Goal: Information Seeking & Learning: Learn about a topic

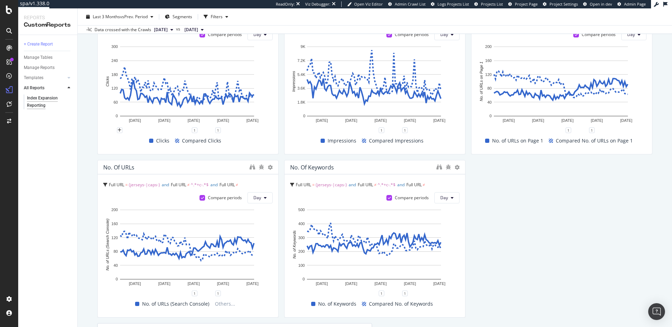
scroll to position [97, 0]
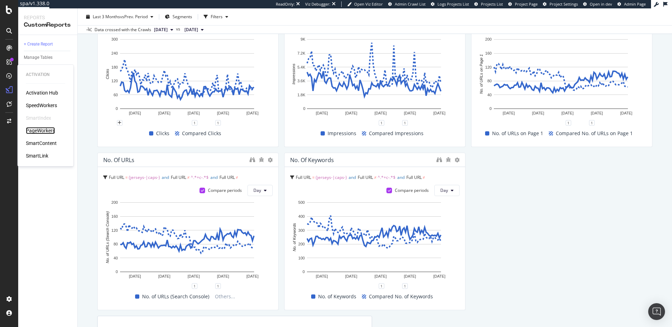
click at [44, 132] on div "PageWorkers" at bounding box center [40, 130] width 29 height 7
click at [618, 240] on div "Clicks Full URL = (jerseys-|caps-) and Full URL ≠ ^.*+c-.*$ and Full URL ≠ ^.*/…" at bounding box center [374, 222] width 555 height 466
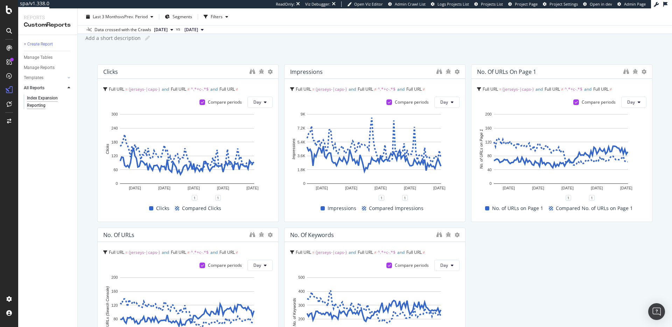
scroll to position [0, 0]
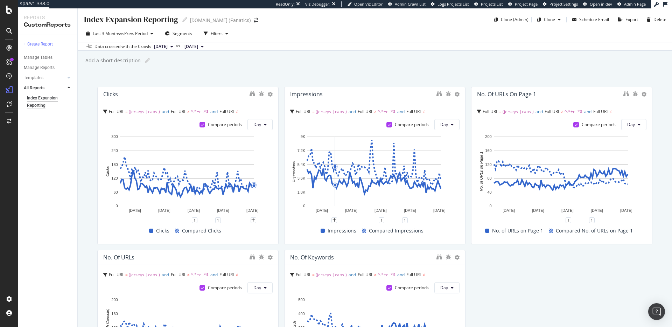
click at [535, 300] on div "Clicks Full URL = (jerseys-|caps-) and Full URL ≠ ^.*+c-.*$ and Full URL ≠ ^.*/…" at bounding box center [374, 320] width 555 height 466
click at [240, 72] on div "Index Expansion Reporting Index Expansion Reporting MLBShop.com (Fanatics) Clon…" at bounding box center [375, 167] width 595 height 319
drag, startPoint x: 345, startPoint y: 72, endPoint x: 408, endPoint y: 53, distance: 66.0
click at [344, 72] on div "Index Expansion Reporting Index Expansion Reporting MLBShop.com (Fanatics) Clon…" at bounding box center [375, 167] width 595 height 319
click at [247, 72] on div "Index Expansion Reporting Index Expansion Reporting MLBShop.com (Fanatics) Clon…" at bounding box center [375, 167] width 595 height 319
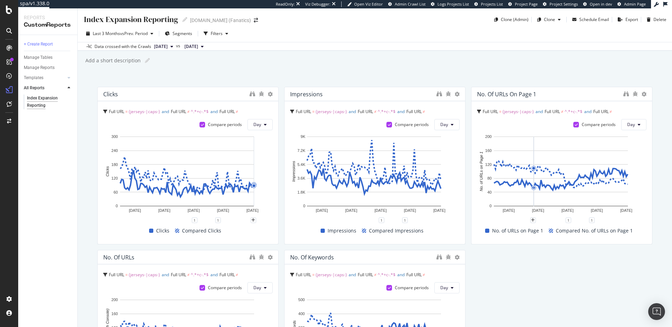
click at [550, 267] on div "Clicks Full URL = (jerseys-|caps-) and Full URL ≠ ^.*+c-.*$ and Full URL ≠ ^.*/…" at bounding box center [374, 320] width 555 height 466
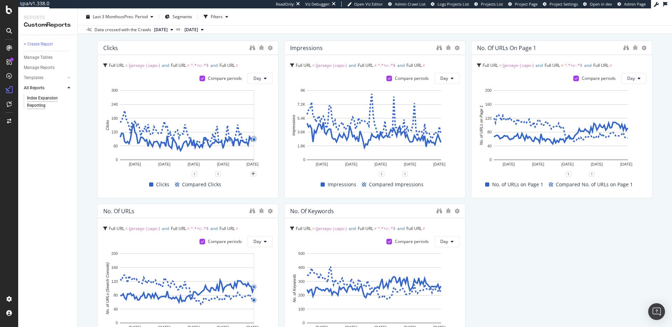
scroll to position [42, 0]
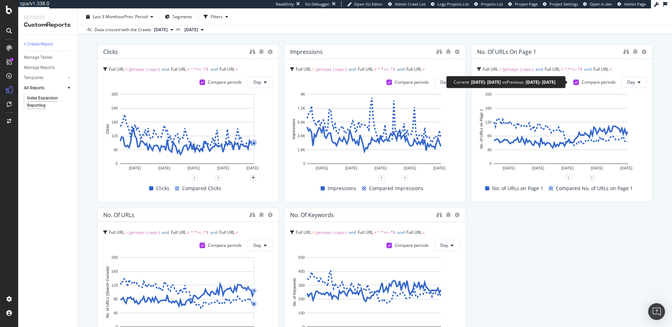
click at [575, 81] on icon at bounding box center [576, 83] width 3 height 4
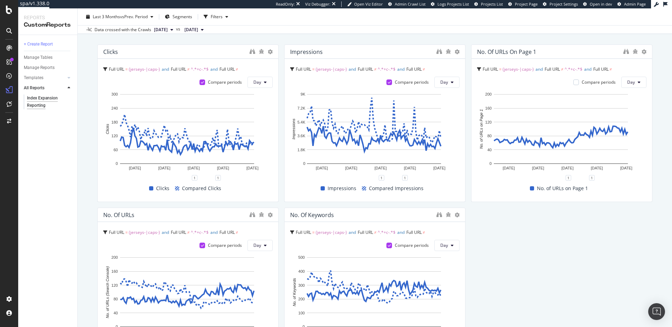
click at [562, 265] on div "Clicks Full URL = (jerseys-|caps-) and Full URL ≠ ^.*+c-.*$ and Full URL ≠ ^.*/…" at bounding box center [374, 277] width 555 height 466
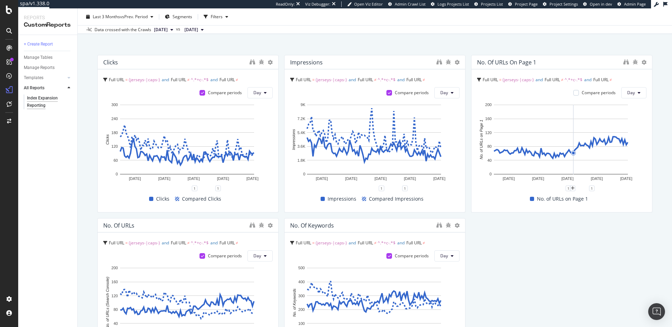
scroll to position [28, 0]
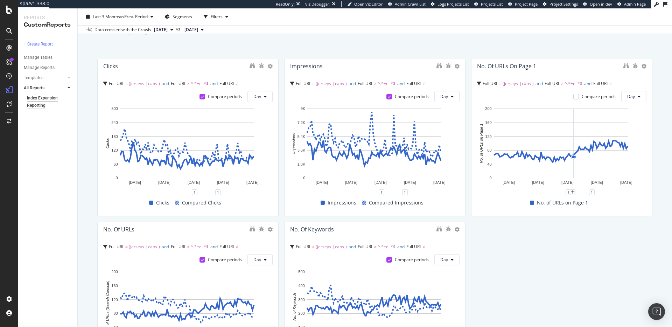
click at [528, 258] on div "Clicks Full URL = (jerseys-|caps-) and Full URL ≠ ^.*+c-.*$ and Full URL ≠ ^.*/…" at bounding box center [374, 292] width 555 height 466
click at [528, 220] on div "Clicks Full URL = (jerseys-|caps-) and Full URL ≠ ^.*+c-.*$ and Full URL ≠ ^.*/…" at bounding box center [374, 292] width 555 height 466
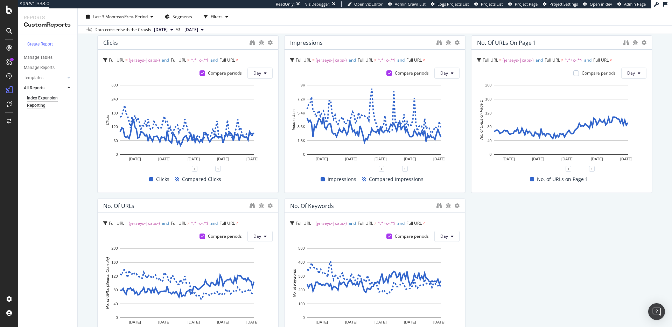
scroll to position [52, 0]
click at [540, 257] on div "Clicks Full URL = (jerseys-|caps-) and Full URL ≠ ^.*+c-.*$ and Full URL ≠ ^.*/…" at bounding box center [374, 268] width 555 height 466
click at [557, 268] on div "Clicks Full URL = (jerseys-|caps-) and Full URL ≠ ^.*+c-.*$ and Full URL ≠ ^.*/…" at bounding box center [374, 268] width 555 height 466
click at [539, 246] on div "Clicks Full URL = (jerseys-|caps-) and Full URL ≠ ^.*+c-.*$ and Full URL ≠ ^.*/…" at bounding box center [374, 268] width 555 height 466
click at [490, 269] on div "Clicks Full URL = (jerseys-|caps-) and Full URL ≠ ^.*+c-.*$ and Full URL ≠ ^.*/…" at bounding box center [374, 268] width 555 height 466
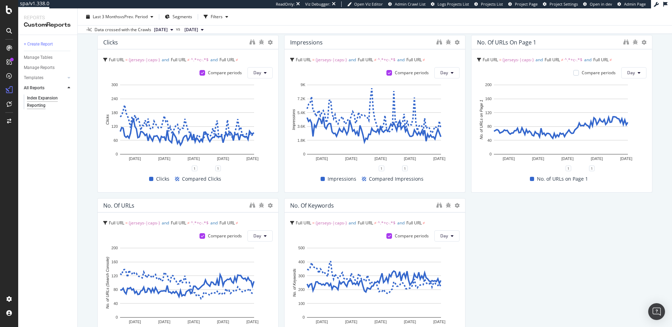
click at [542, 268] on div "Clicks Full URL = (jerseys-|caps-) and Full URL ≠ ^.*+c-.*$ and Full URL ≠ ^.*/…" at bounding box center [374, 268] width 555 height 466
click at [532, 225] on div "Clicks Full URL = (jerseys-|caps-) and Full URL ≠ ^.*+c-.*$ and Full URL ≠ ^.*/…" at bounding box center [374, 268] width 555 height 466
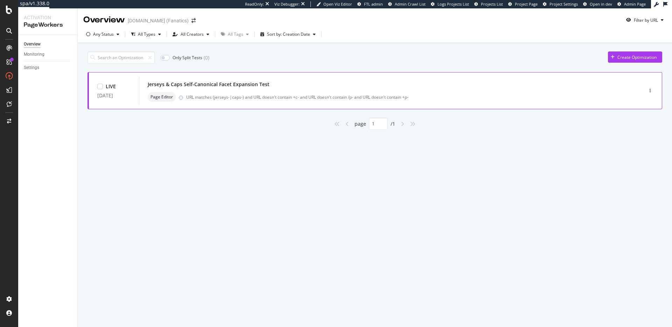
click at [237, 85] on div "Jerseys & Caps Self-Canonical Facet Expansion Test" at bounding box center [209, 84] width 122 height 7
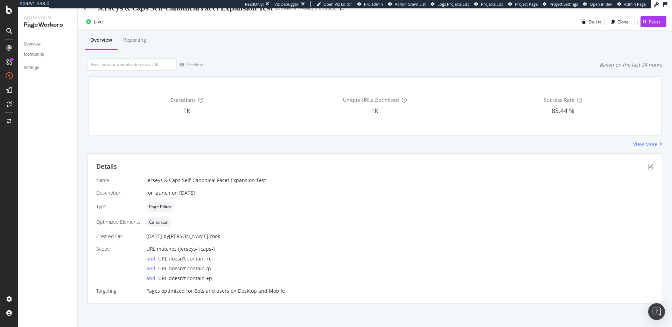
scroll to position [12, 0]
click at [188, 249] on span "URL matches (jerseys-|caps-)" at bounding box center [180, 248] width 68 height 7
click at [202, 249] on span "URL matches (jerseys-|caps-)" at bounding box center [180, 248] width 68 height 7
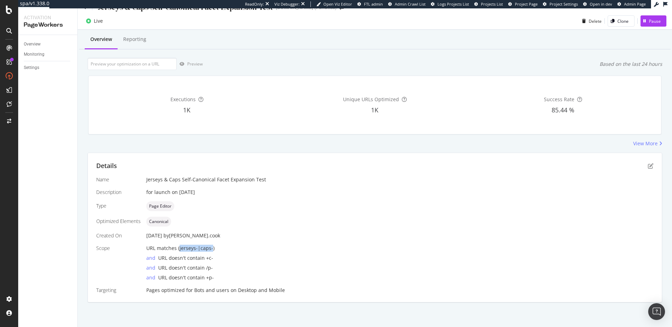
drag, startPoint x: 178, startPoint y: 249, endPoint x: 210, endPoint y: 249, distance: 32.2
click at [210, 249] on span "URL matches (jerseys-|caps-)" at bounding box center [180, 248] width 68 height 7
click at [191, 251] on span "URL matches (jerseys-|caps-)" at bounding box center [180, 248] width 68 height 7
drag, startPoint x: 145, startPoint y: 249, endPoint x: 219, endPoint y: 249, distance: 74.6
click at [219, 248] on div "Name Jerseys & Caps Self-Canonical Facet Expansion Test Description for launch …" at bounding box center [375, 235] width 558 height 118
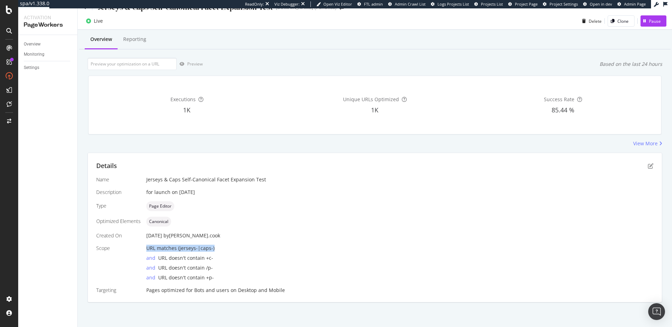
copy span "URL matches (jerseys-|caps-)"
click at [189, 193] on div "for launch on 8/25/25" at bounding box center [399, 192] width 507 height 7
drag, startPoint x: 180, startPoint y: 248, endPoint x: 200, endPoint y: 245, distance: 20.1
click at [200, 245] on span "URL matches (jerseys-|caps-)" at bounding box center [180, 248] width 68 height 7
drag, startPoint x: 192, startPoint y: 245, endPoint x: 186, endPoint y: 247, distance: 5.7
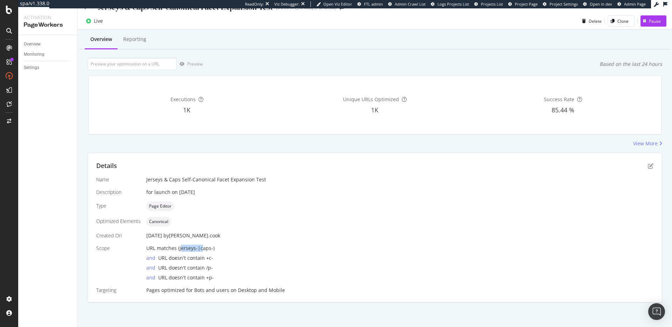
click at [192, 245] on span "URL matches (jerseys-|caps-)" at bounding box center [180, 248] width 68 height 7
click at [179, 248] on span "URL matches (jerseys-|caps-)" at bounding box center [180, 248] width 68 height 7
drag, startPoint x: 179, startPoint y: 249, endPoint x: 198, endPoint y: 247, distance: 19.3
click at [198, 247] on span "URL matches (jerseys-|caps-)" at bounding box center [180, 248] width 68 height 7
click at [206, 247] on span "URL matches (jerseys-|caps-)" at bounding box center [180, 248] width 68 height 7
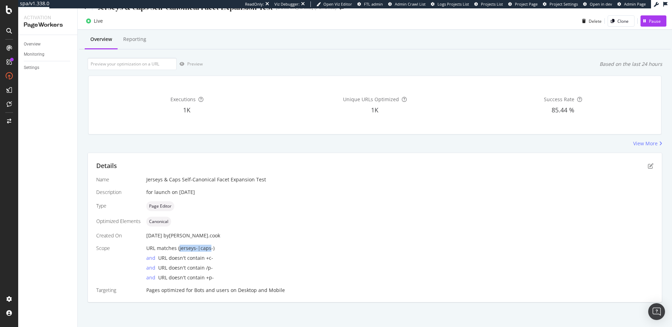
drag, startPoint x: 180, startPoint y: 248, endPoint x: 217, endPoint y: 248, distance: 37.1
click at [210, 247] on span "URL matches (jerseys-|caps-)" at bounding box center [180, 248] width 68 height 7
click at [235, 240] on div "Name Jerseys & Caps Self-Canonical Facet Expansion Test Description for launch …" at bounding box center [375, 235] width 558 height 118
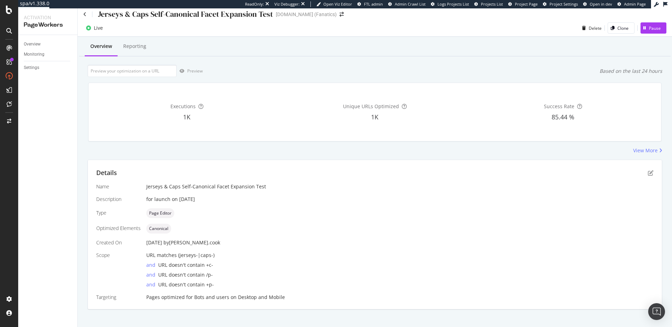
scroll to position [0, 0]
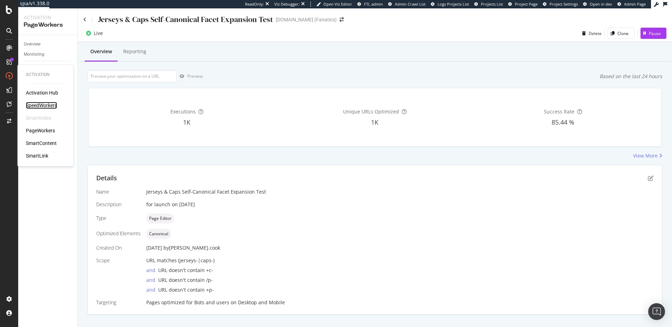
click at [36, 106] on div "SpeedWorkers" at bounding box center [41, 105] width 31 height 7
click at [198, 148] on div "Executions 1K Unique URLs Optimized 1K Success Rate 85.44 %" at bounding box center [375, 117] width 582 height 70
click at [219, 153] on div "View More" at bounding box center [375, 155] width 575 height 7
click at [218, 157] on div "View More" at bounding box center [375, 155] width 575 height 7
click at [193, 153] on div "View More" at bounding box center [375, 155] width 575 height 7
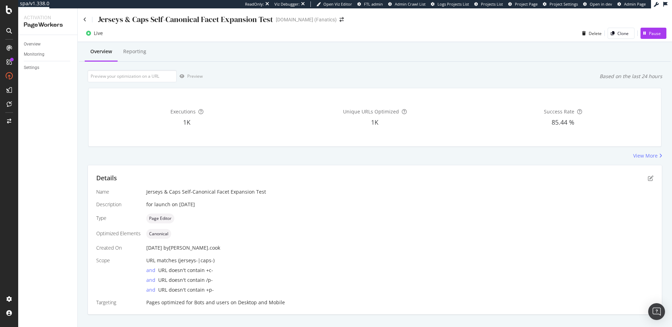
click at [205, 158] on div "View More" at bounding box center [375, 155] width 575 height 7
click at [188, 193] on div "Jerseys & Caps Self-Canonical Facet Expansion Test" at bounding box center [399, 191] width 507 height 7
click at [241, 191] on div "Jerseys & Caps Self-Canonical Facet Expansion Test" at bounding box center [399, 191] width 507 height 7
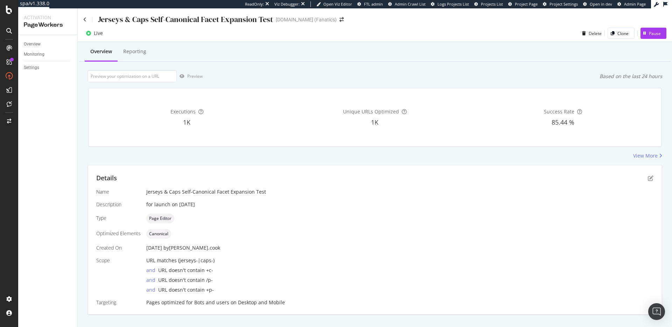
click at [225, 191] on div "Jerseys & Caps Self-Canonical Facet Expansion Test" at bounding box center [399, 191] width 507 height 7
drag, startPoint x: 225, startPoint y: 191, endPoint x: 209, endPoint y: 193, distance: 15.8
click at [224, 191] on div "Jerseys & Caps Self-Canonical Facet Expansion Test" at bounding box center [399, 191] width 507 height 7
click at [209, 193] on div "Jerseys & Caps Self-Canonical Facet Expansion Test" at bounding box center [399, 191] width 507 height 7
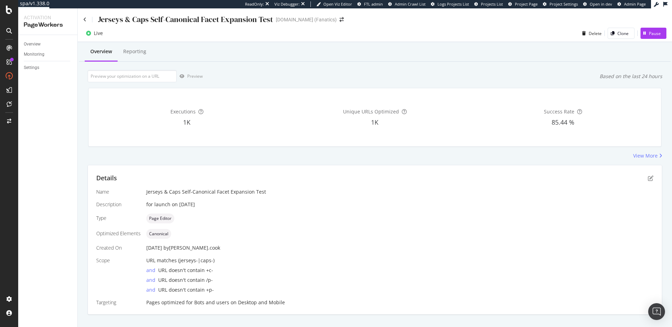
click at [194, 146] on div "Executions 1K Unique URLs Optimized 1K Success Rate 85.44 %" at bounding box center [375, 117] width 573 height 58
drag, startPoint x: 171, startPoint y: 113, endPoint x: 193, endPoint y: 122, distance: 23.9
click at [193, 122] on div "Executions 1K" at bounding box center [186, 117] width 185 height 47
click at [200, 148] on div "Executions 1K Unique URLs Optimized 1K Success Rate 85.44 %" at bounding box center [375, 117] width 582 height 70
drag, startPoint x: 173, startPoint y: 259, endPoint x: 207, endPoint y: 286, distance: 44.1
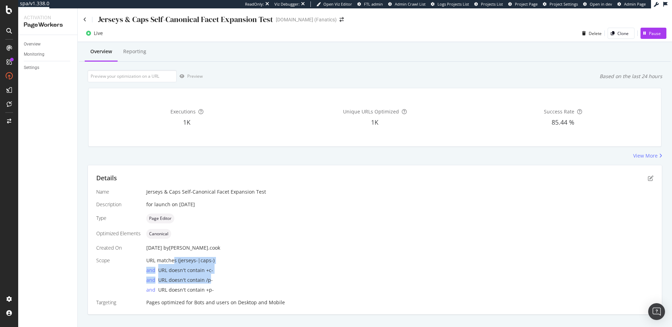
click at [208, 279] on div "URL matches (jerseys-|caps-) and URL doesn't contain +c- and URL doesn't contai…" at bounding box center [399, 275] width 507 height 36
click at [207, 293] on span "URL doesn't contain +p-" at bounding box center [186, 289] width 56 height 7
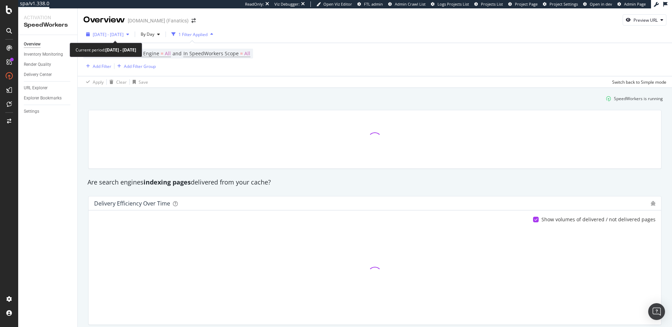
click at [124, 36] on span "[DATE] - [DATE]" at bounding box center [108, 35] width 31 height 6
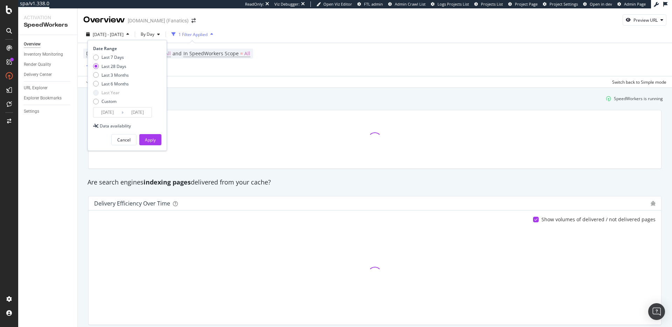
click at [115, 110] on input "[DATE]" at bounding box center [108, 113] width 28 height 10
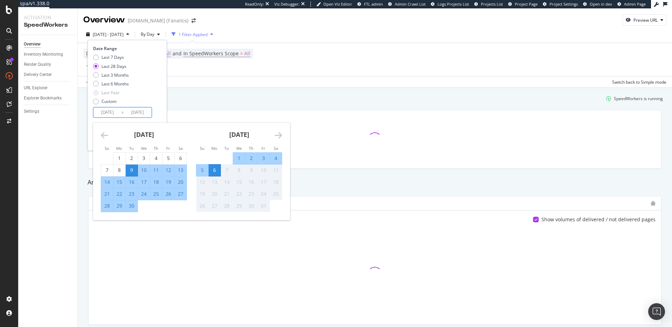
click at [106, 135] on icon "Move backward to switch to the previous month." at bounding box center [104, 135] width 7 height 8
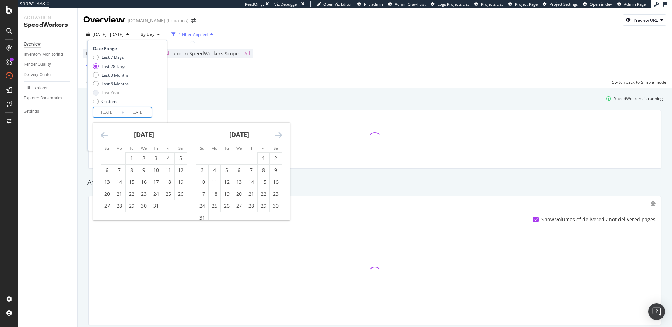
click at [106, 135] on icon "Move backward to switch to the previous month." at bounding box center [104, 135] width 7 height 8
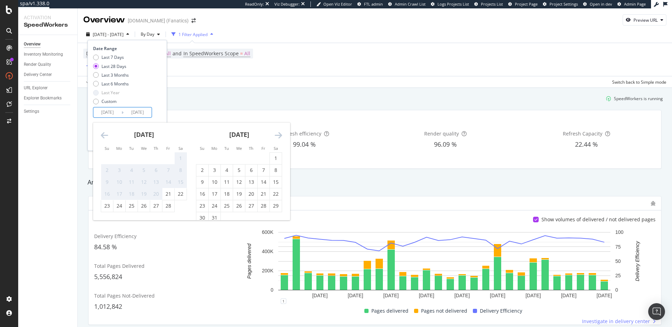
click at [279, 135] on icon "Move forward to switch to the next month." at bounding box center [278, 135] width 7 height 8
click at [282, 134] on icon "Move forward to switch to the next month." at bounding box center [278, 135] width 7 height 8
click at [281, 134] on icon "Move forward to switch to the next month." at bounding box center [278, 135] width 7 height 8
click at [296, 99] on div "SpeedWorkers is running" at bounding box center [375, 99] width 582 height 12
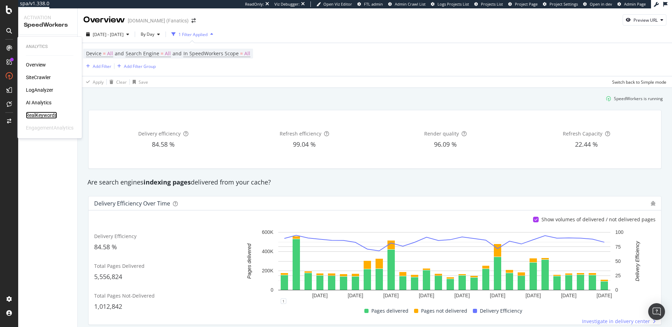
click at [42, 114] on div "RealKeywords" at bounding box center [41, 115] width 31 height 7
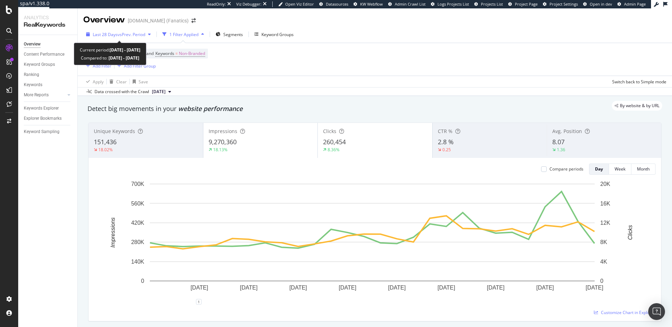
click at [107, 33] on span "Last 28 Days" at bounding box center [105, 35] width 25 height 6
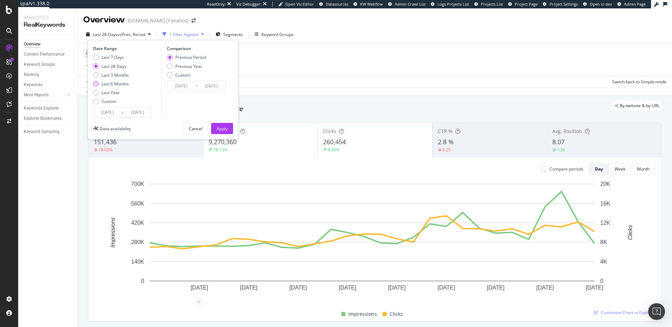
click at [116, 82] on div "Last 6 Months" at bounding box center [115, 84] width 27 height 6
type input "2025/04/04"
type input "2024/10/03"
type input "2025/04/03"
click at [221, 130] on div "Apply" at bounding box center [222, 129] width 11 height 6
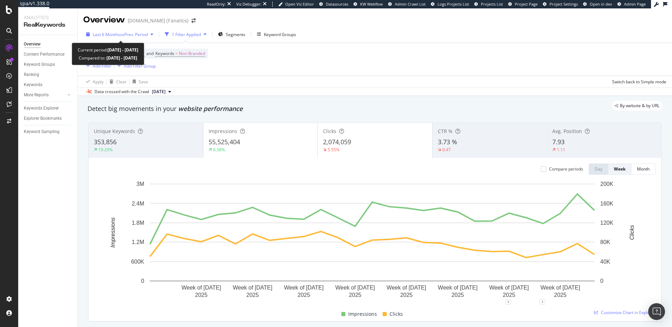
click at [141, 35] on span "vs Prev. Period" at bounding box center [134, 35] width 28 height 6
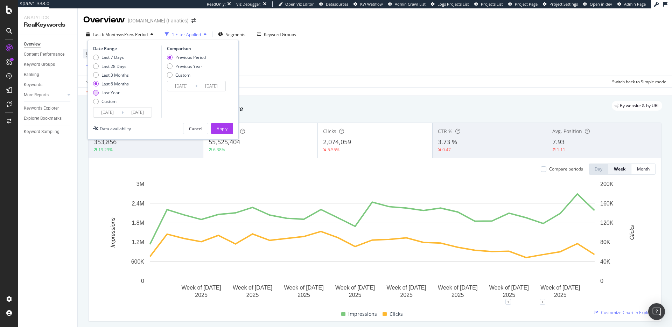
click at [107, 94] on div "Last Year" at bounding box center [111, 93] width 18 height 6
type input "2024/10/04"
type input "2023/10/05"
type input "2024/10/03"
click at [222, 129] on div "Apply" at bounding box center [222, 129] width 11 height 6
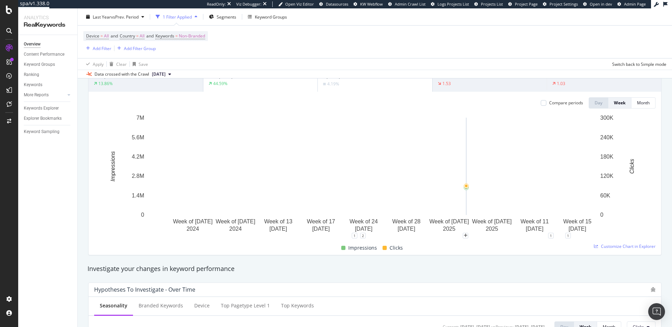
scroll to position [14, 0]
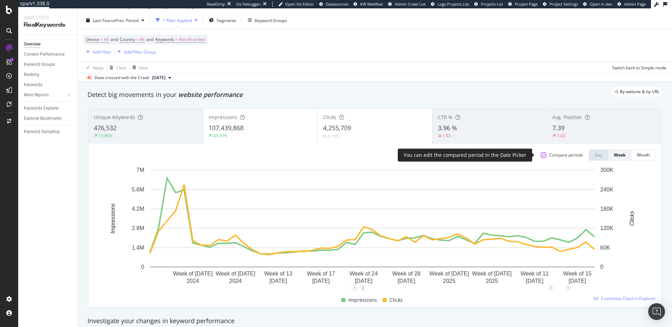
click at [541, 155] on div at bounding box center [544, 155] width 6 height 6
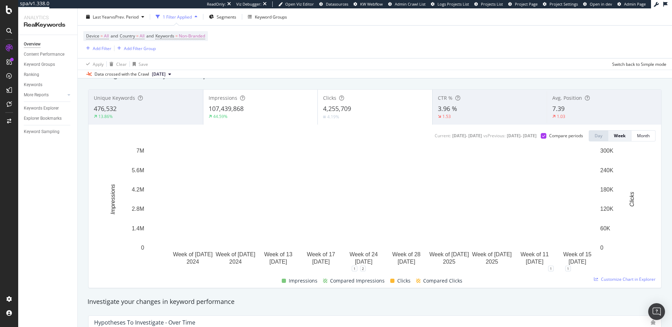
scroll to position [34, 0]
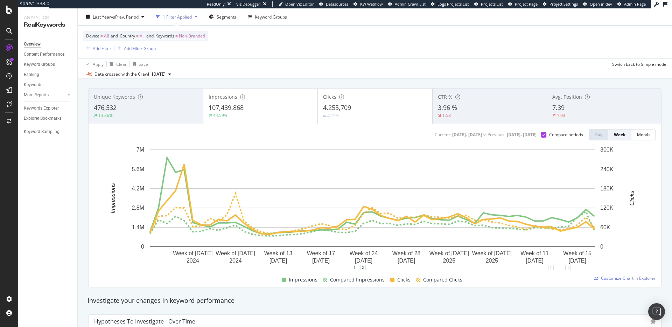
click at [355, 110] on div "4,255,709" at bounding box center [375, 107] width 104 height 9
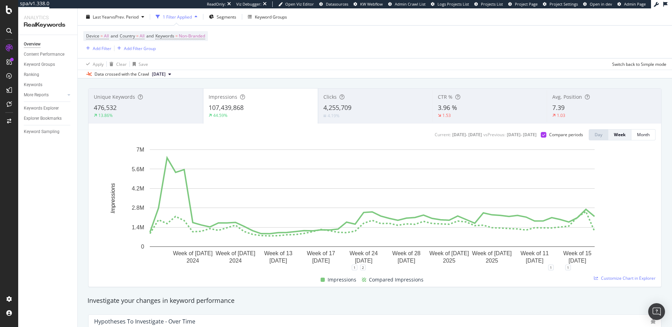
click at [335, 63] on div "Apply Clear Save Switch back to Simple mode" at bounding box center [375, 64] width 595 height 12
click at [119, 112] on div "13.86%" at bounding box center [146, 115] width 104 height 6
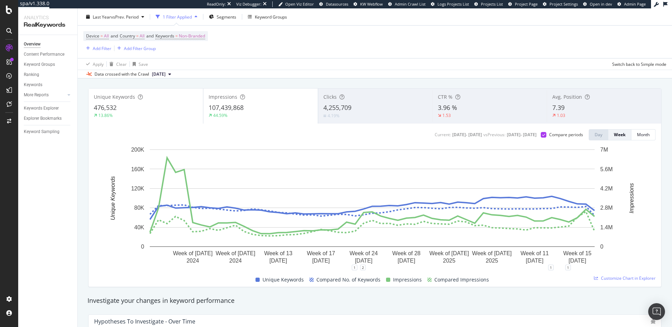
click at [362, 112] on div "4.19%" at bounding box center [376, 115] width 104 height 7
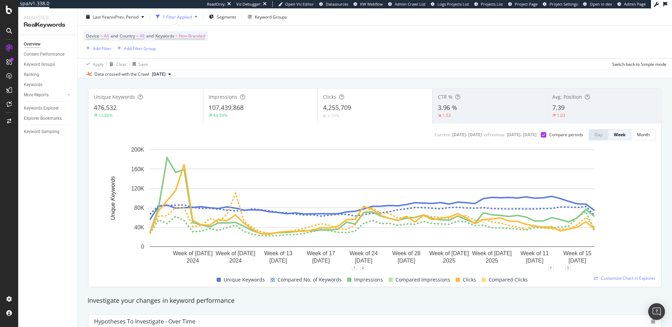
click at [360, 110] on div "4,255,709" at bounding box center [375, 107] width 104 height 9
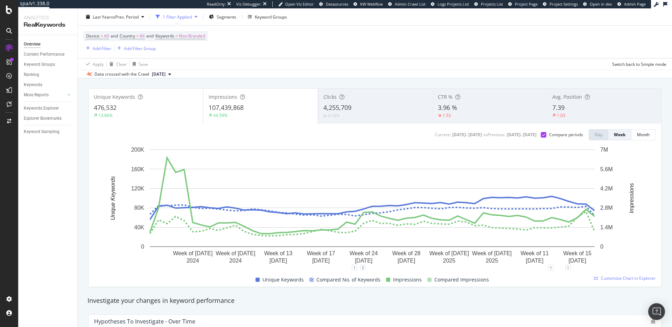
click at [375, 81] on div "Detect big movements in your website performance" at bounding box center [375, 75] width 582 height 16
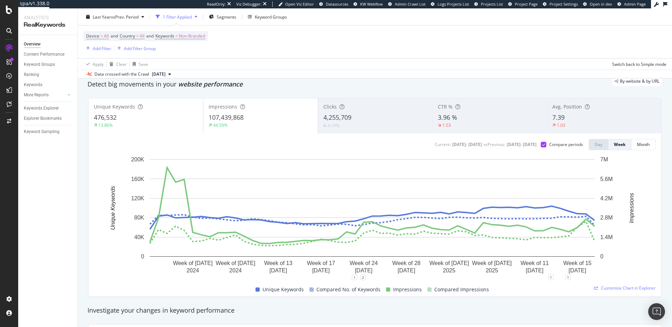
scroll to position [0, 0]
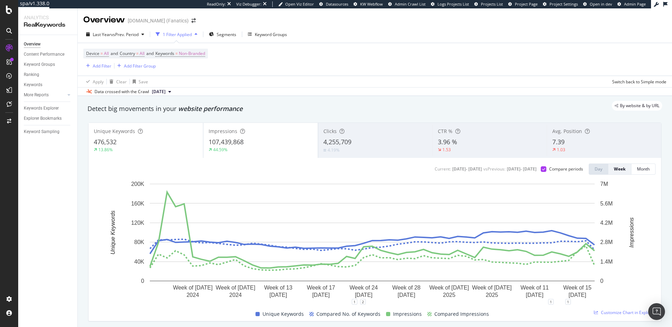
drag, startPoint x: 246, startPoint y: 111, endPoint x: 191, endPoint y: 112, distance: 55.3
click at [195, 111] on div "Detect big movements in your website performance" at bounding box center [375, 108] width 575 height 9
drag, startPoint x: 178, startPoint y: 109, endPoint x: 184, endPoint y: 109, distance: 5.6
click at [184, 109] on div "By website & by URL" at bounding box center [372, 106] width 582 height 10
click at [179, 110] on div "By website & by URL" at bounding box center [372, 106] width 582 height 10
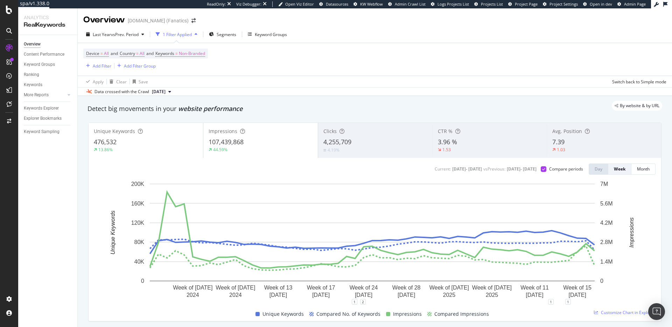
drag, startPoint x: 179, startPoint y: 111, endPoint x: 219, endPoint y: 111, distance: 40.3
click at [217, 111] on span "website performance" at bounding box center [210, 108] width 64 height 8
click at [239, 110] on div "By website & by URL" at bounding box center [372, 106] width 582 height 10
click at [240, 110] on div "By website & by URL" at bounding box center [372, 106] width 582 height 10
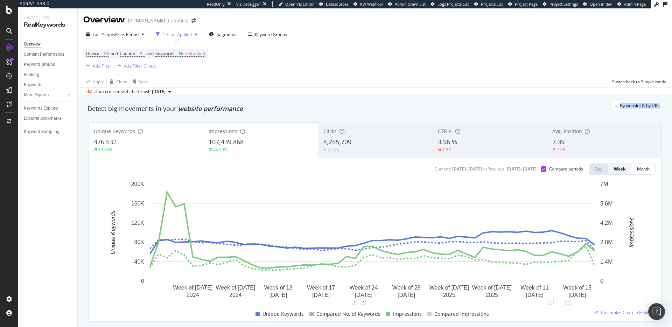
click at [240, 110] on div "By website & by URL" at bounding box center [372, 106] width 582 height 10
click at [220, 111] on span "website performance" at bounding box center [210, 108] width 64 height 8
click at [198, 111] on span "website performance" at bounding box center [210, 108] width 64 height 8
click at [181, 110] on div "By website & by URL" at bounding box center [372, 106] width 582 height 10
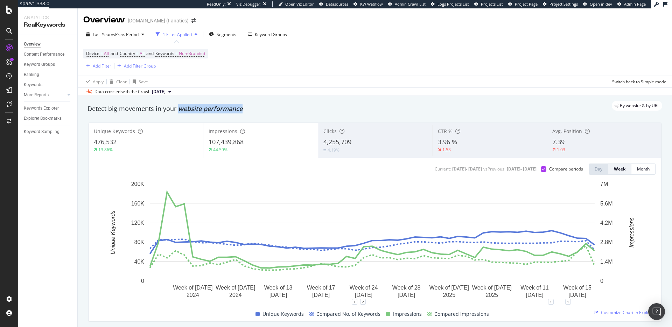
drag, startPoint x: 179, startPoint y: 112, endPoint x: 242, endPoint y: 112, distance: 62.3
click at [242, 112] on span "website performance" at bounding box center [210, 108] width 64 height 8
click at [268, 113] on div "Detect big movements in your website performance" at bounding box center [375, 108] width 575 height 9
click at [185, 32] on div "1 Filter Applied" at bounding box center [177, 35] width 29 height 6
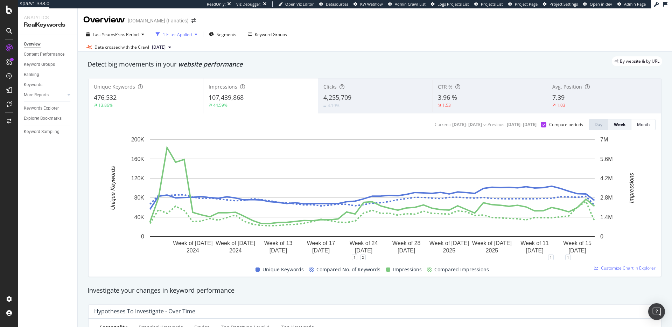
click at [188, 33] on div "1 Filter Applied" at bounding box center [177, 35] width 29 height 6
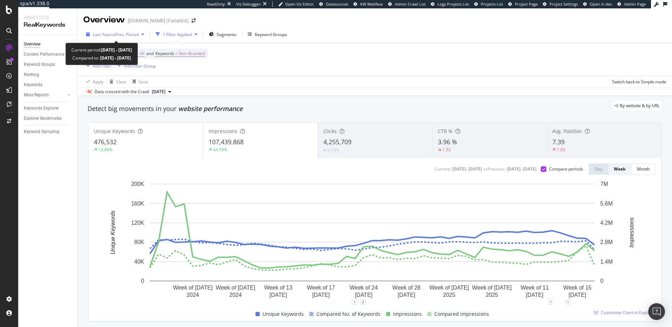
click at [123, 32] on span "vs Prev. Period" at bounding box center [125, 35] width 28 height 6
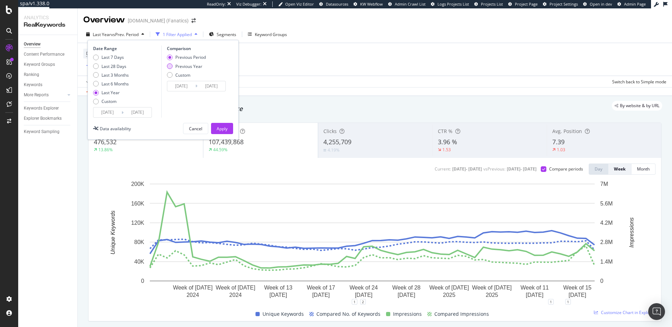
click at [183, 67] on div "Previous Year" at bounding box center [188, 66] width 27 height 6
type input "2023/10/06"
type input "2024/10/04"
click at [227, 129] on div "Apply" at bounding box center [222, 129] width 11 height 6
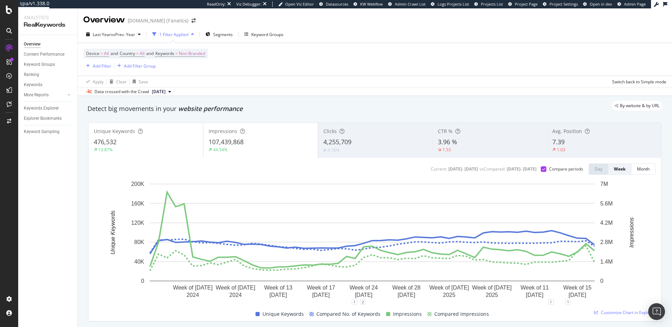
click at [171, 37] on div "1 Filter Applied" at bounding box center [173, 34] width 47 height 11
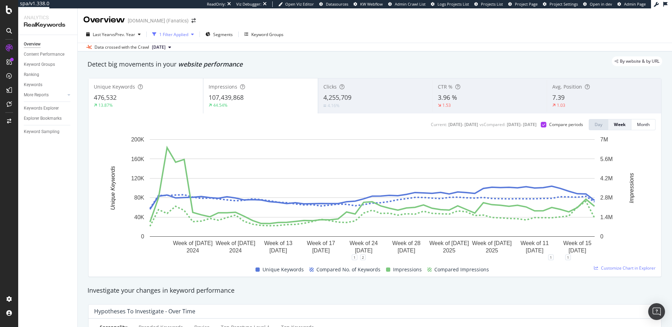
click at [174, 36] on div "1 Filter Applied" at bounding box center [173, 35] width 29 height 6
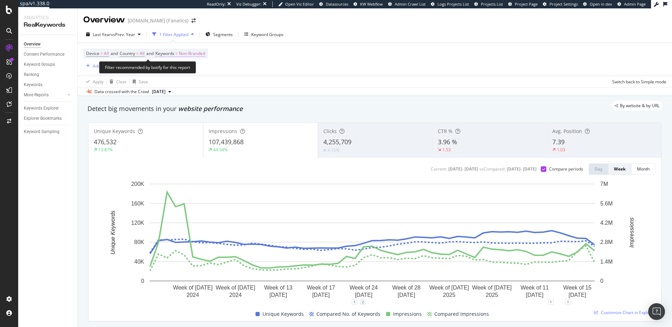
click at [174, 54] on span "Keywords" at bounding box center [164, 53] width 19 height 6
click at [305, 104] on div "By website & by URL" at bounding box center [372, 106] width 582 height 10
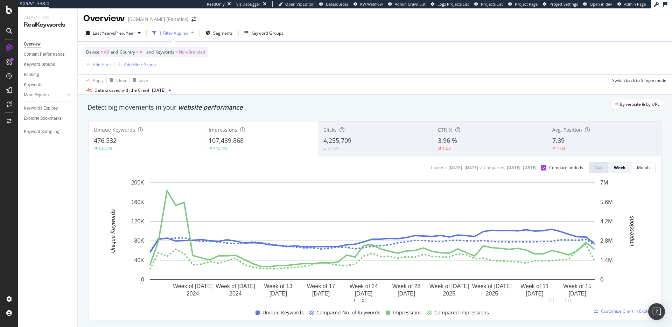
scroll to position [3, 0]
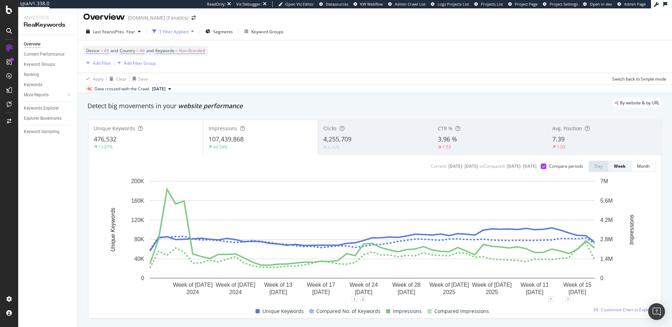
click at [333, 142] on span "4,255,709" at bounding box center [338, 139] width 28 height 8
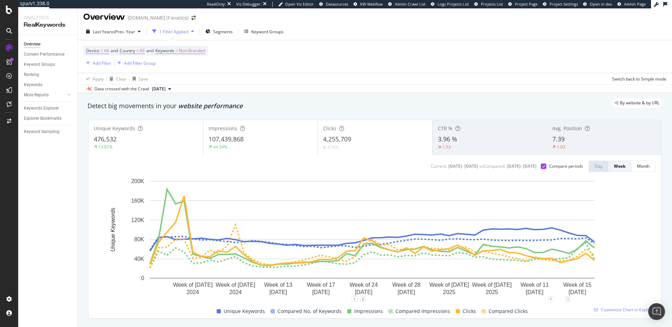
click at [333, 142] on span "4,255,709" at bounding box center [337, 139] width 28 height 8
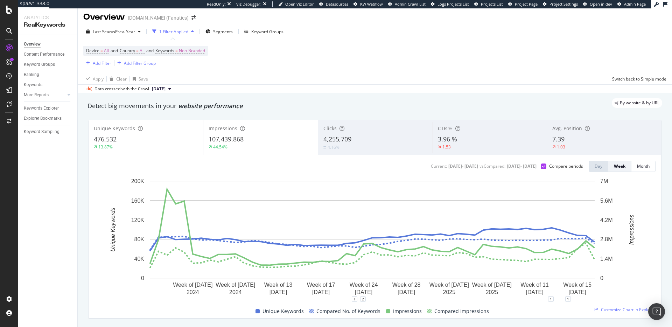
click at [234, 106] on div "By website & by URL" at bounding box center [372, 103] width 582 height 10
click at [234, 110] on span "website performance" at bounding box center [210, 106] width 64 height 8
click at [234, 109] on span "website performance" at bounding box center [210, 106] width 64 height 8
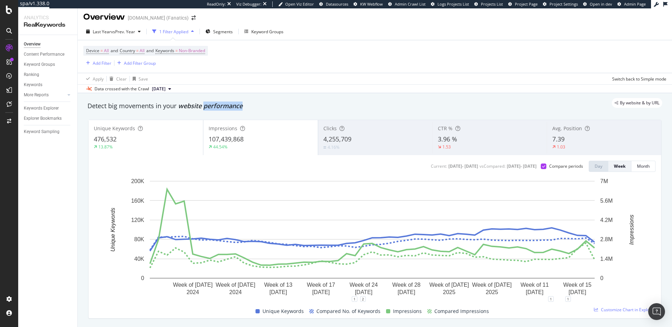
click at [234, 109] on span "website performance" at bounding box center [210, 106] width 64 height 8
drag, startPoint x: 179, startPoint y: 109, endPoint x: 242, endPoint y: 108, distance: 63.0
click at [242, 108] on span "website performance" at bounding box center [210, 106] width 64 height 8
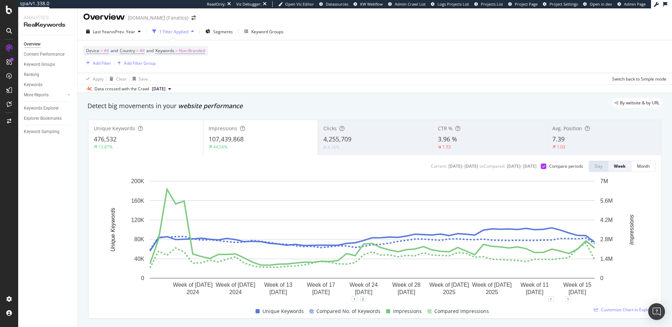
click at [309, 102] on div "By website & by URL" at bounding box center [372, 103] width 582 height 10
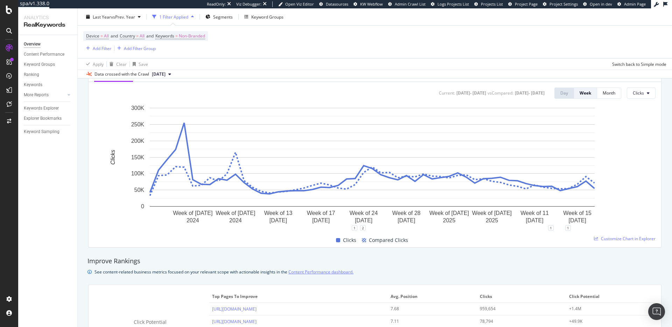
scroll to position [471, 0]
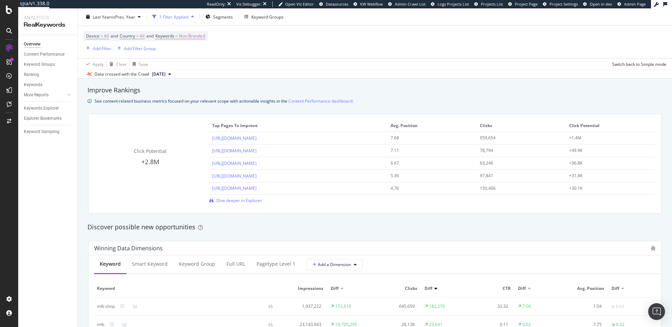
click at [243, 100] on div "See content-related business metrics focused on your relevant scope with action…" at bounding box center [224, 100] width 259 height 7
click at [244, 101] on div "See content-related business metrics focused on your relevant scope with action…" at bounding box center [224, 100] width 259 height 7
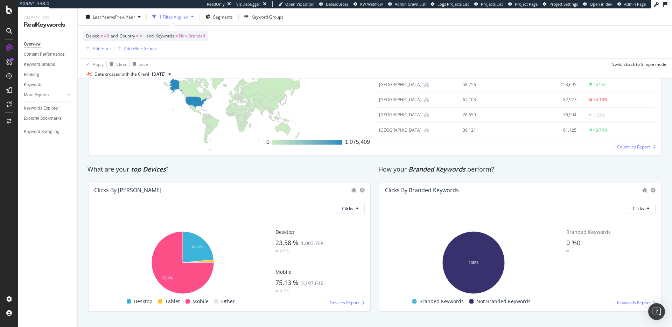
scroll to position [1100, 0]
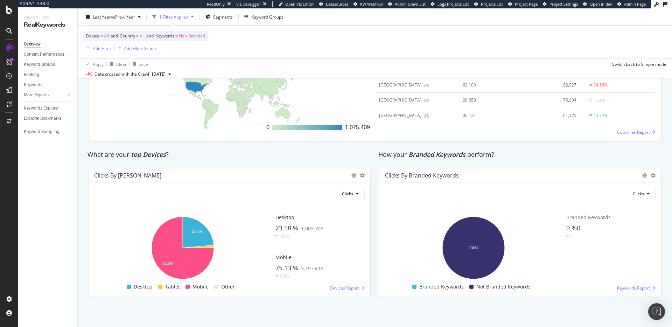
click at [391, 154] on div "How your Branded Keywords perform?" at bounding box center [521, 154] width 284 height 9
click at [409, 155] on span "Branded Keywords" at bounding box center [437, 154] width 57 height 8
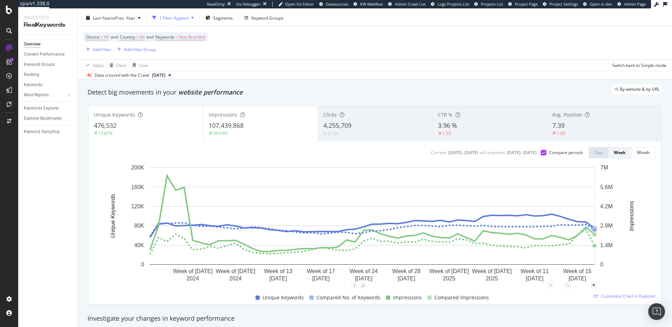
scroll to position [0, 0]
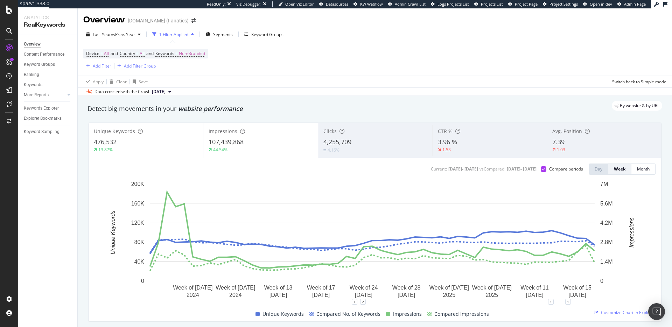
click at [299, 104] on div "By website & by URL" at bounding box center [372, 106] width 582 height 10
click at [214, 112] on span "website performance" at bounding box center [210, 108] width 64 height 8
drag, startPoint x: 180, startPoint y: 111, endPoint x: 251, endPoint y: 111, distance: 71.4
click at [242, 112] on span "website performance" at bounding box center [210, 108] width 64 height 8
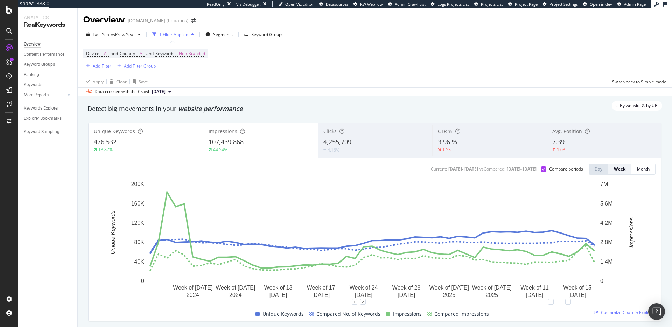
click at [285, 110] on div "By website & by URL" at bounding box center [372, 106] width 582 height 10
click at [180, 110] on div "By website & by URL" at bounding box center [372, 106] width 582 height 10
drag, startPoint x: 178, startPoint y: 112, endPoint x: 240, endPoint y: 113, distance: 61.7
click at [240, 113] on div "Detect big movements in your website performance" at bounding box center [375, 109] width 582 height 16
click at [263, 114] on div "Detect big movements in your website performance" at bounding box center [375, 109] width 582 height 16
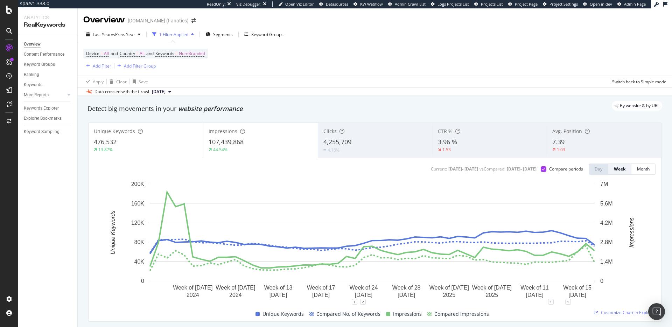
click at [241, 110] on div "By website & by URL" at bounding box center [372, 106] width 582 height 10
drag, startPoint x: 241, startPoint y: 111, endPoint x: 179, endPoint y: 113, distance: 62.0
click at [179, 113] on div "Detect big movements in your website performance" at bounding box center [375, 108] width 575 height 9
click at [437, 101] on div "By website & by URL" at bounding box center [372, 106] width 582 height 10
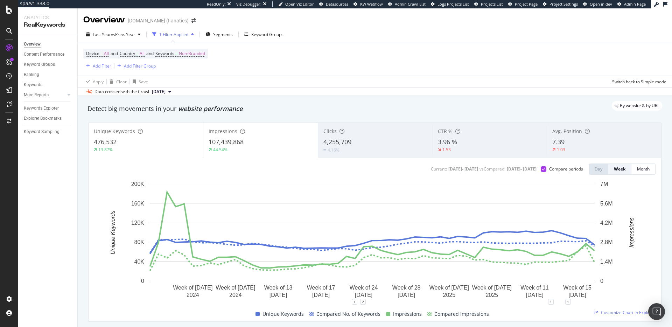
click at [371, 107] on div "By website & by URL" at bounding box center [372, 106] width 582 height 10
drag, startPoint x: 279, startPoint y: 107, endPoint x: 263, endPoint y: 100, distance: 17.4
click at [279, 107] on div "By website & by URL" at bounding box center [372, 106] width 582 height 10
